Goal: Navigation & Orientation: Find specific page/section

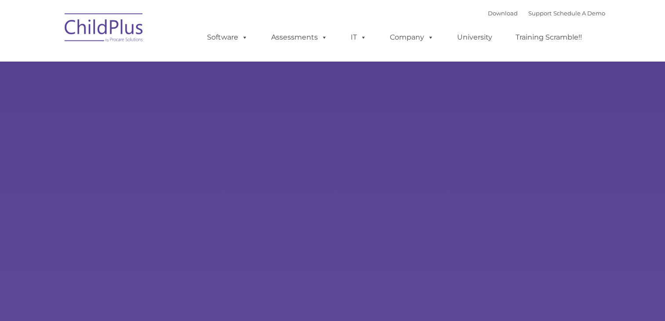
type input ""
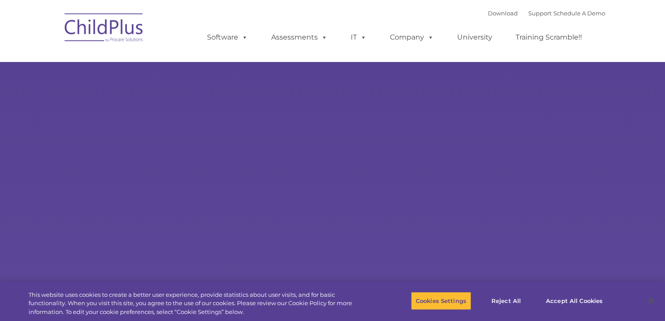
select select "MEDIUM"
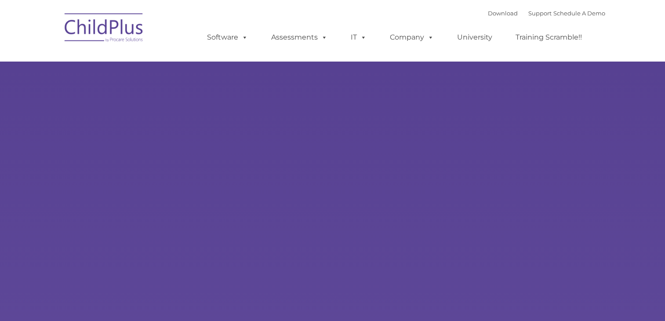
type input ""
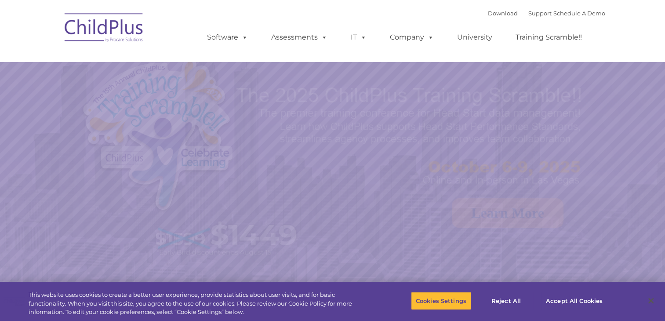
select select "MEDIUM"
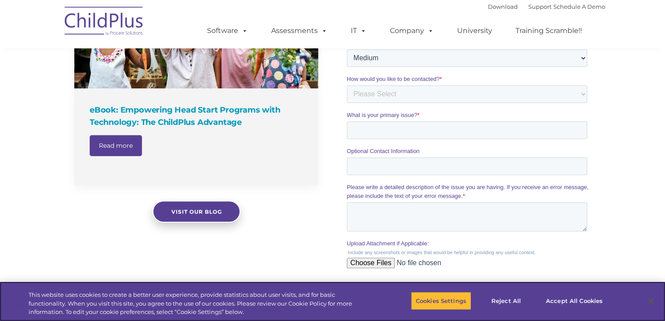
scroll to position [737, 0]
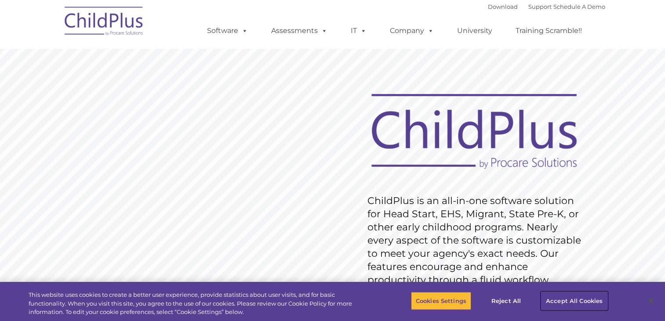
click at [575, 299] on button "Accept All Cookies" at bounding box center [574, 300] width 66 height 18
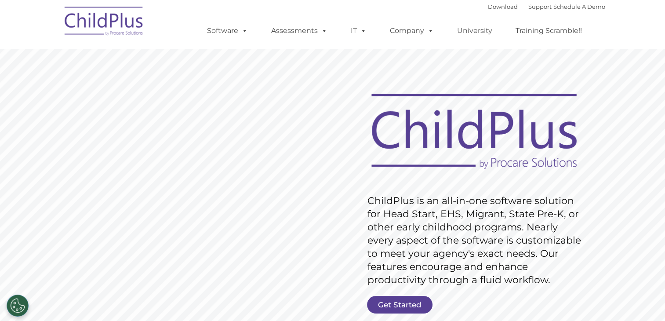
click at [118, 20] on img at bounding box center [104, 22] width 88 height 44
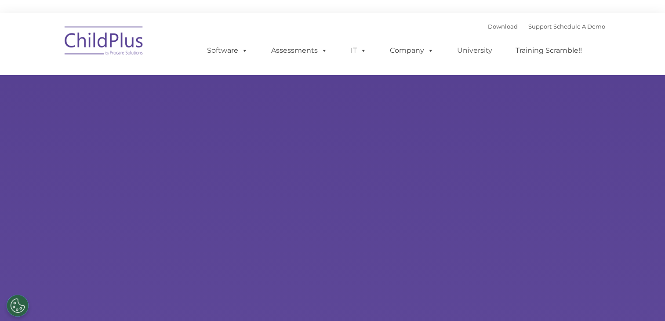
type input ""
select select "MEDIUM"
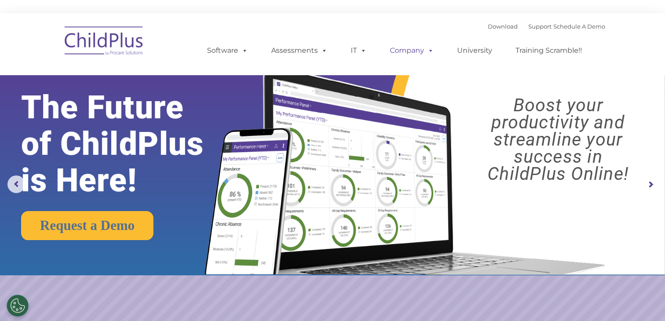
click at [427, 55] on span at bounding box center [429, 50] width 10 height 8
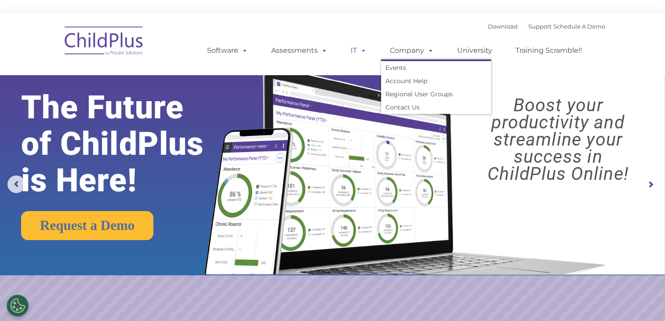
click at [357, 53] on span at bounding box center [362, 50] width 10 height 8
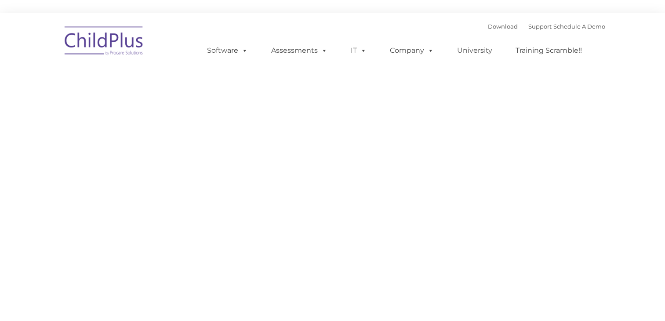
type input ""
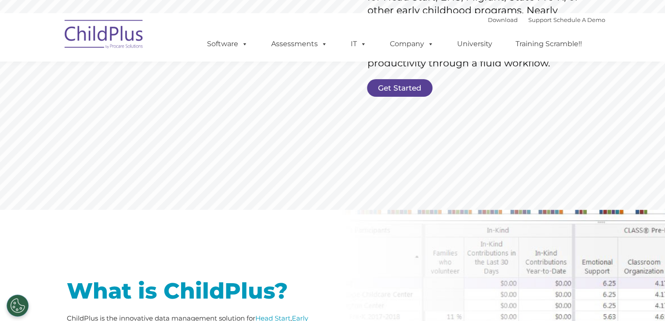
scroll to position [231, 0]
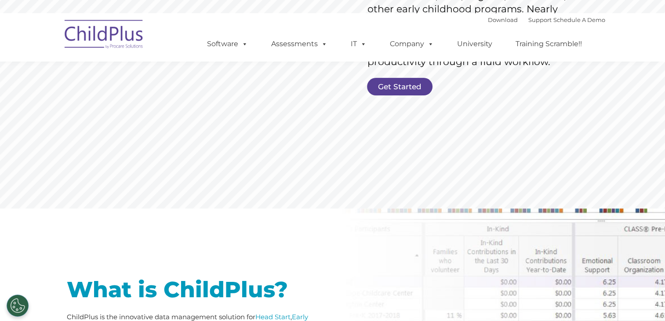
click at [387, 88] on link "Get Started" at bounding box center [400, 87] width 66 height 18
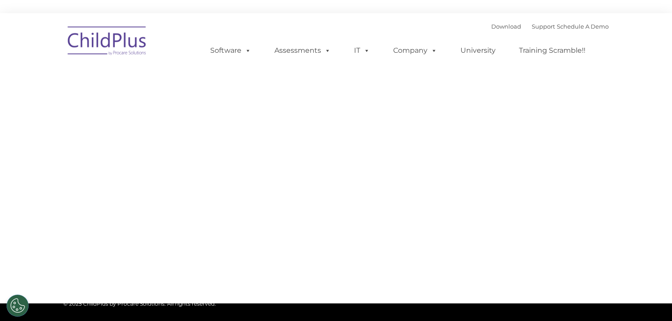
type input ""
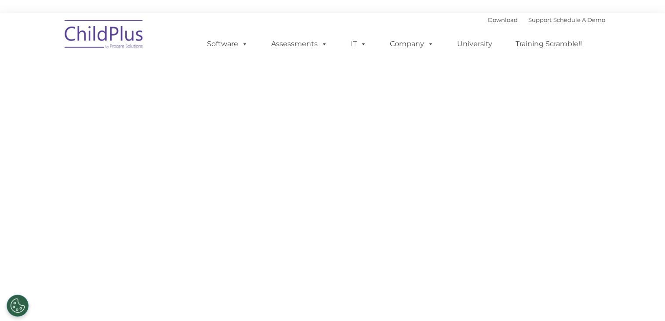
select select "MEDIUM"
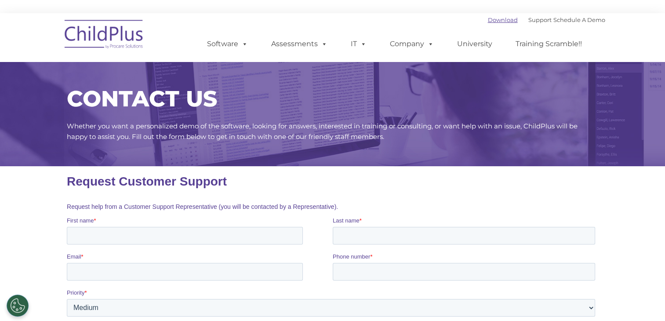
click at [488, 18] on link "Download" at bounding box center [503, 19] width 30 height 7
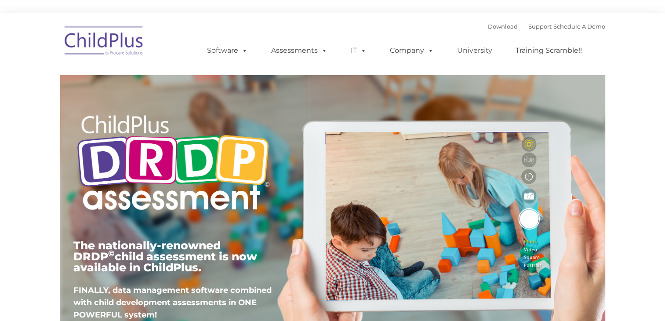
type input ""
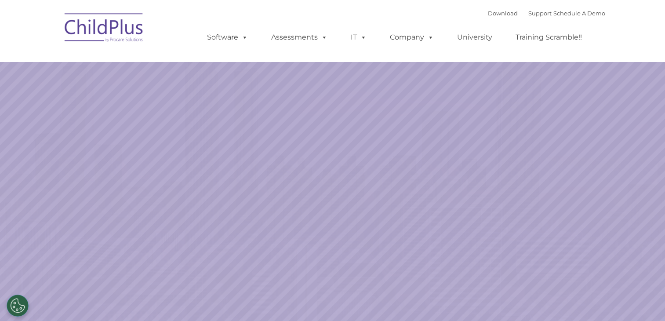
select select "MEDIUM"
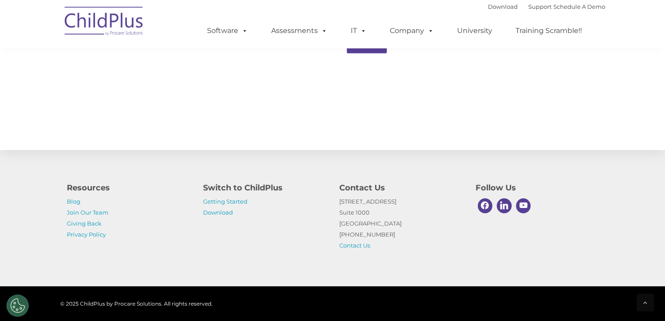
scroll to position [987, 0]
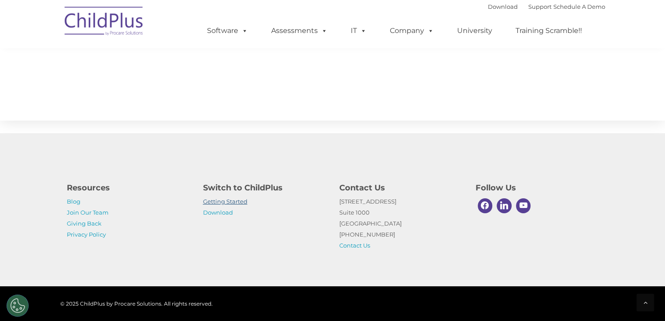
click at [237, 201] on link "Getting Started" at bounding box center [225, 201] width 44 height 7
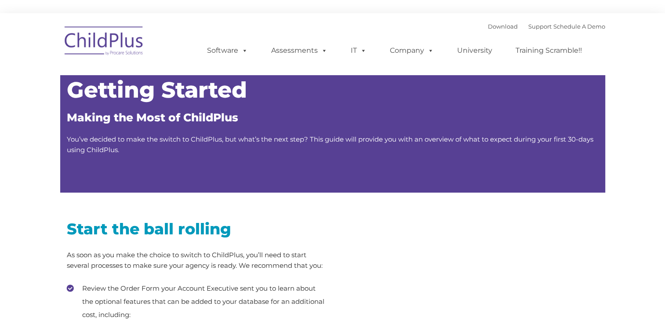
type input ""
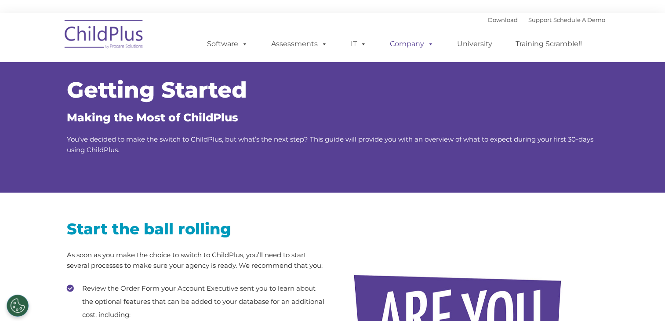
click at [426, 44] on span at bounding box center [429, 44] width 10 height 8
click at [415, 45] on link "Company" at bounding box center [412, 44] width 62 height 18
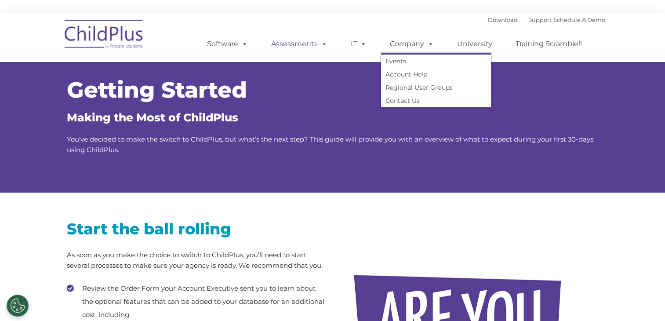
click at [308, 46] on link "Assessments" at bounding box center [299, 44] width 74 height 18
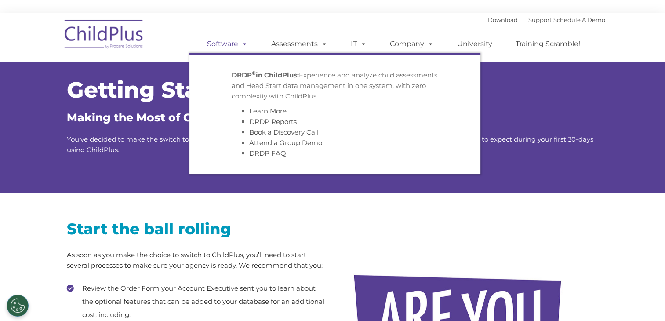
scroll to position [1, 0]
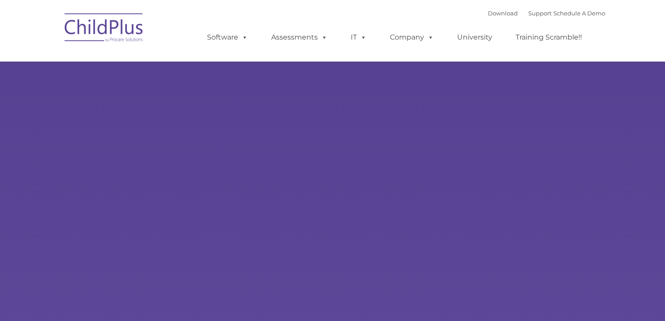
type input ""
select select "MEDIUM"
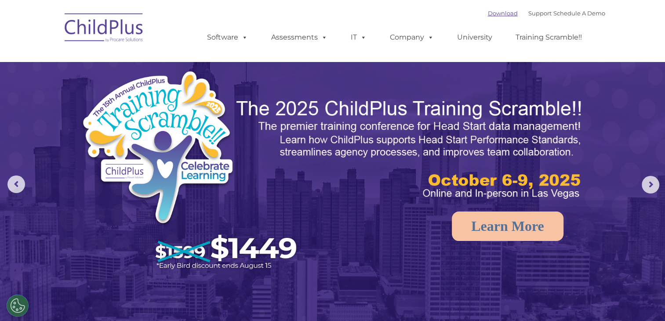
click at [488, 14] on link "Download" at bounding box center [503, 13] width 30 height 7
